Goal: Information Seeking & Learning: Find specific fact

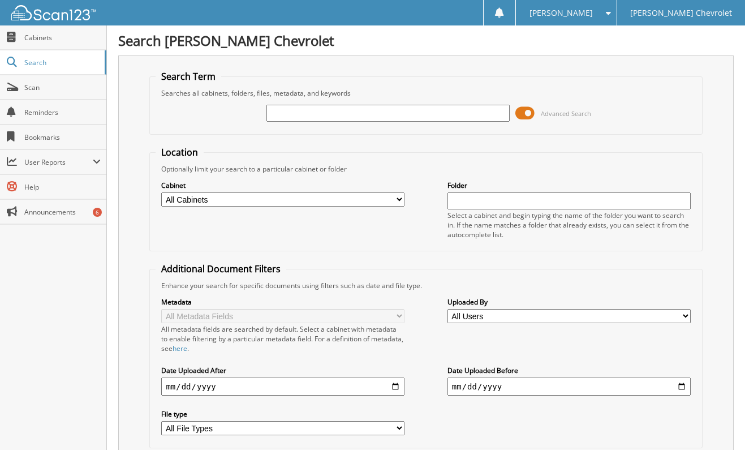
click at [299, 110] on input "text" at bounding box center [387, 113] width 243 height 17
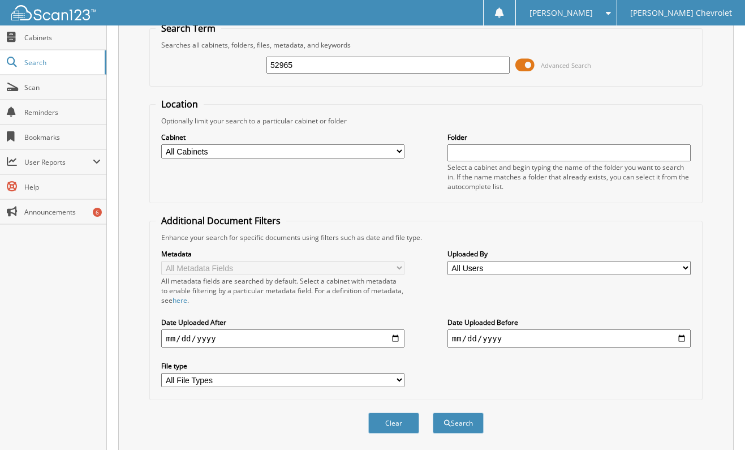
scroll to position [83, 0]
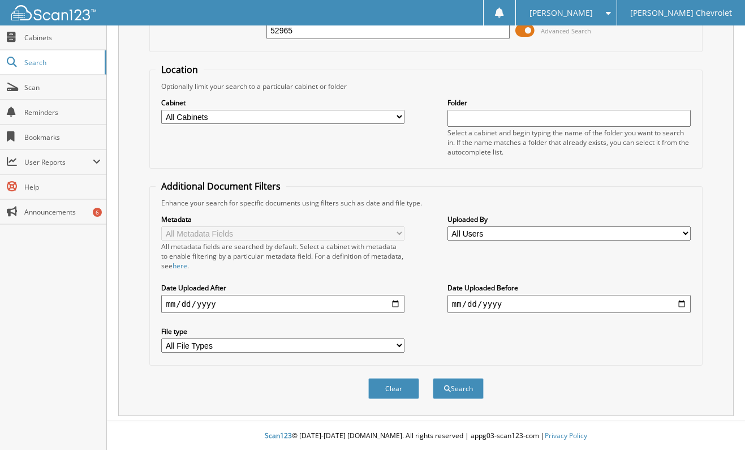
type input "52965"
click at [458, 383] on button "Search" at bounding box center [458, 388] width 51 height 21
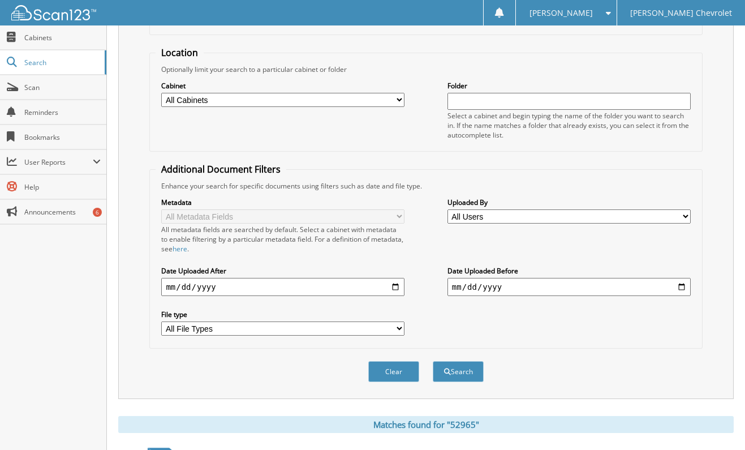
scroll to position [202, 0]
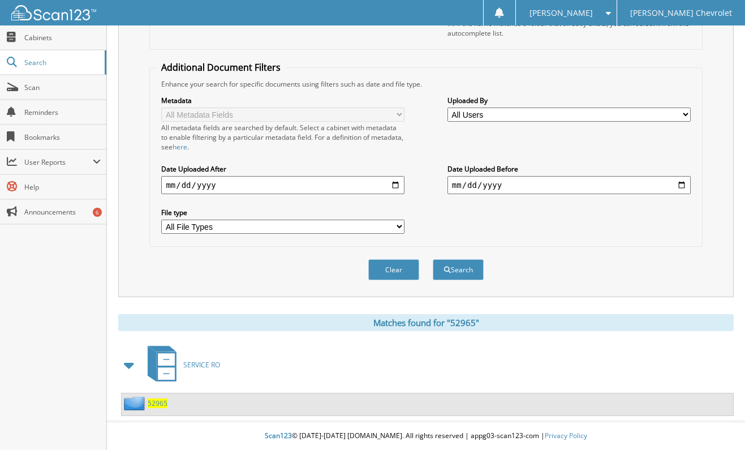
click at [153, 402] on span "52965" at bounding box center [158, 403] width 20 height 10
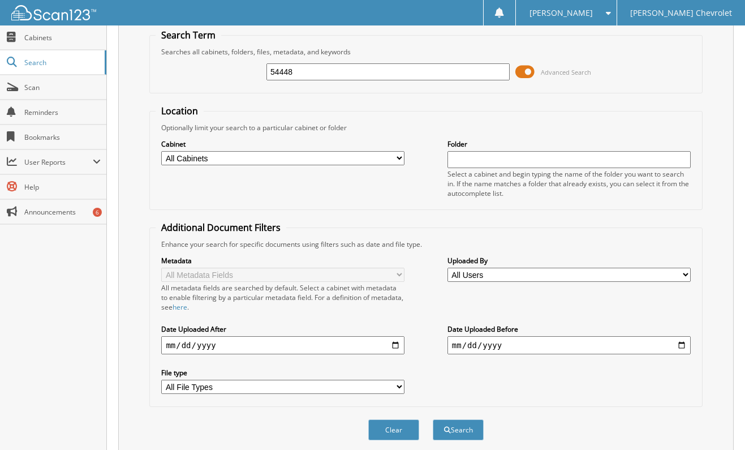
scroll to position [83, 0]
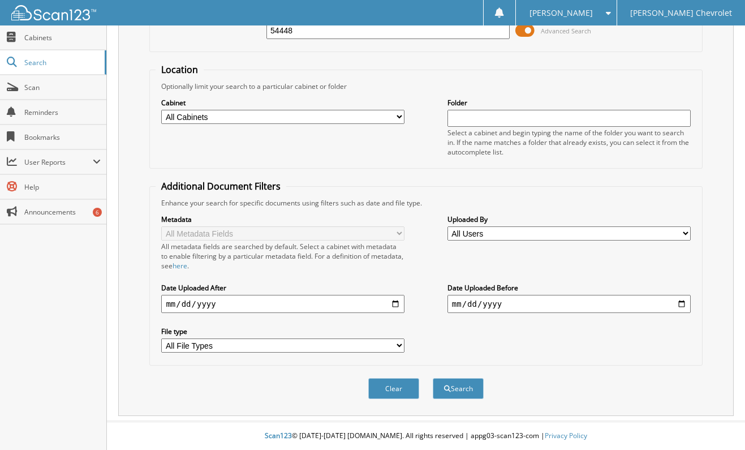
type input "54448"
click at [464, 379] on button "Search" at bounding box center [458, 388] width 51 height 21
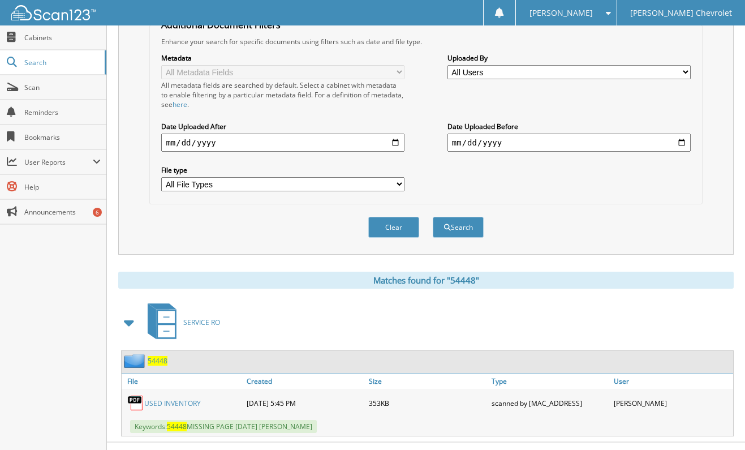
scroll to position [265, 0]
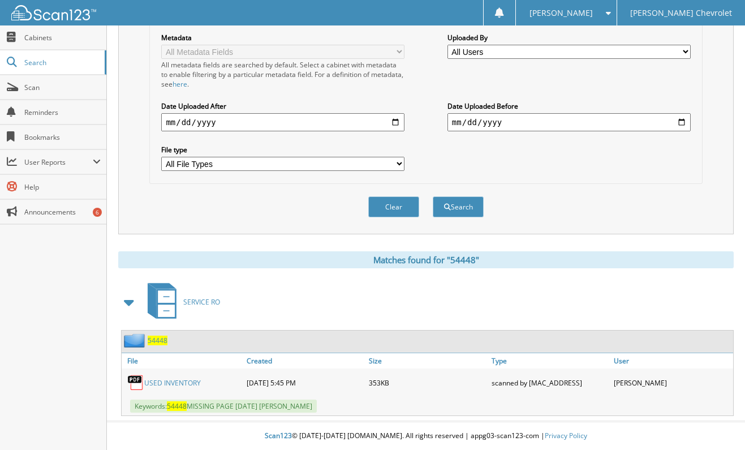
click at [157, 335] on span "54448" at bounding box center [158, 340] width 20 height 10
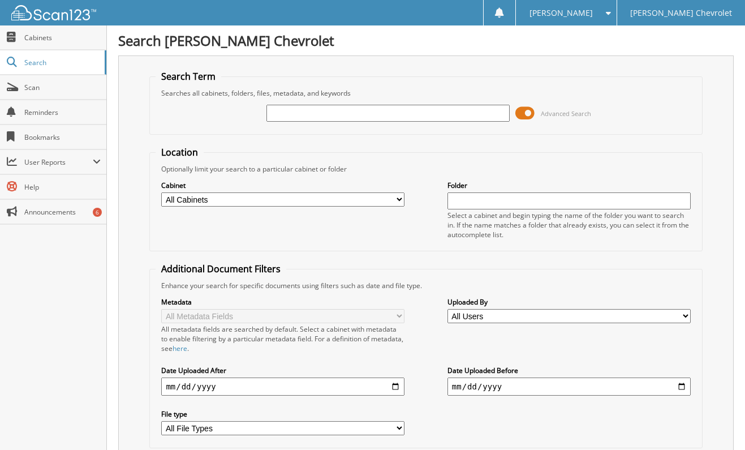
click at [292, 112] on input "text" at bounding box center [387, 113] width 243 height 17
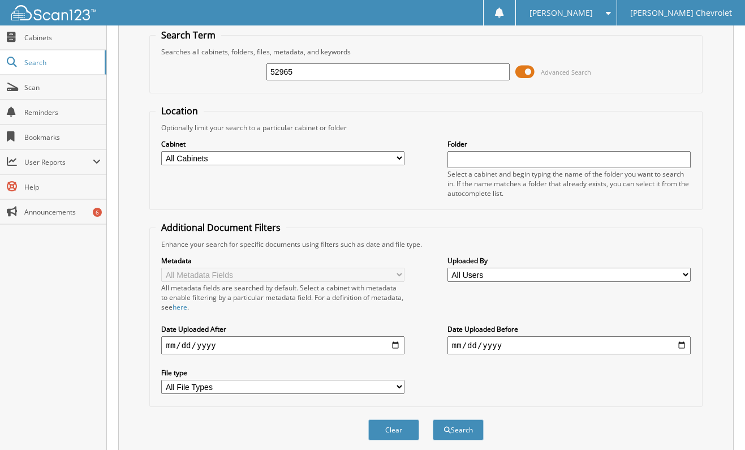
scroll to position [83, 0]
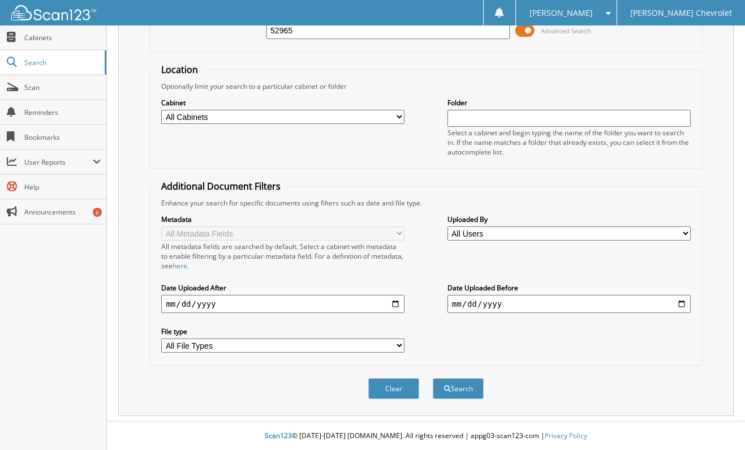
type input "52965"
click at [463, 382] on button "Search" at bounding box center [458, 388] width 51 height 21
